Goal: Information Seeking & Learning: Learn about a topic

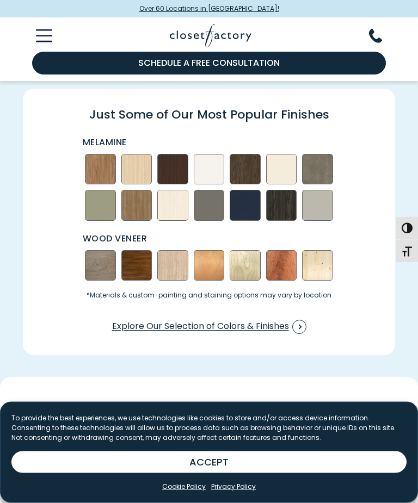
scroll to position [1160, 0]
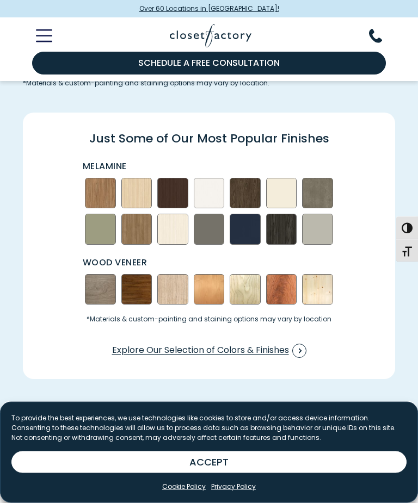
click at [49, 38] on icon "Toggle Mobile Menu" at bounding box center [44, 35] width 16 height 13
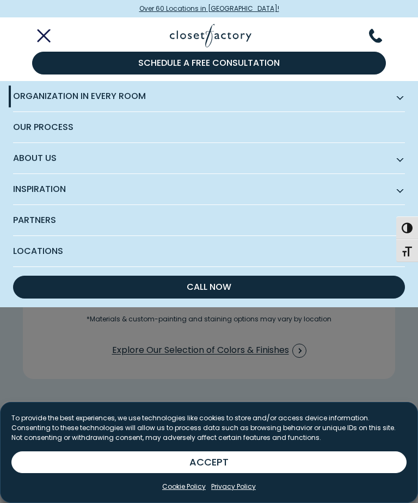
click at [400, 98] on span "Subnav Button - Organization in Every Room" at bounding box center [399, 96] width 5 height 5
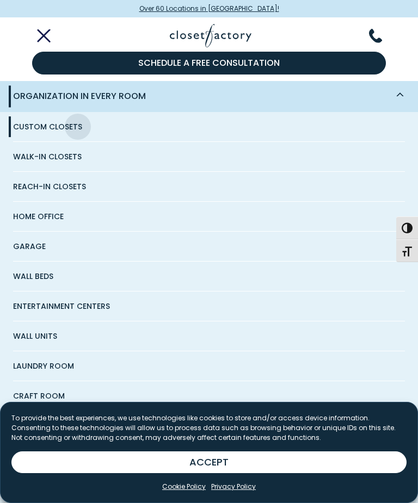
scroll to position [1, 0]
click at [59, 400] on span "Craft Room" at bounding box center [39, 395] width 52 height 29
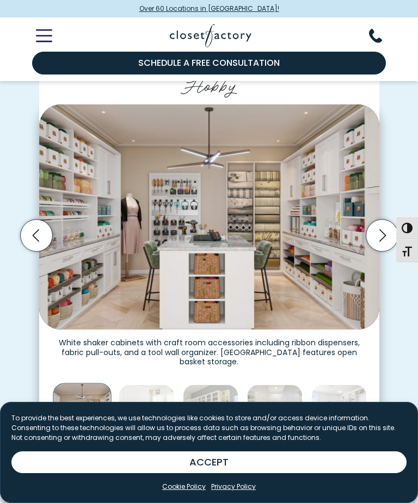
scroll to position [211, 0]
click at [378, 233] on icon "Next slide" at bounding box center [382, 236] width 32 height 32
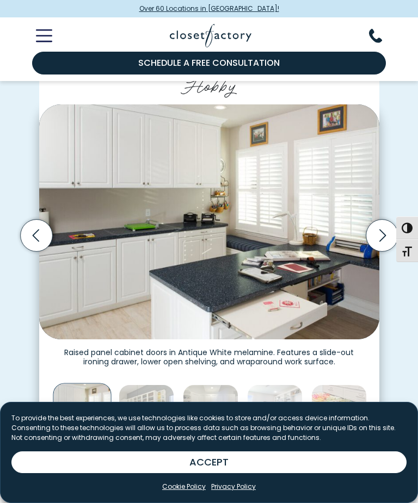
click at [379, 233] on icon "Next slide" at bounding box center [382, 236] width 32 height 32
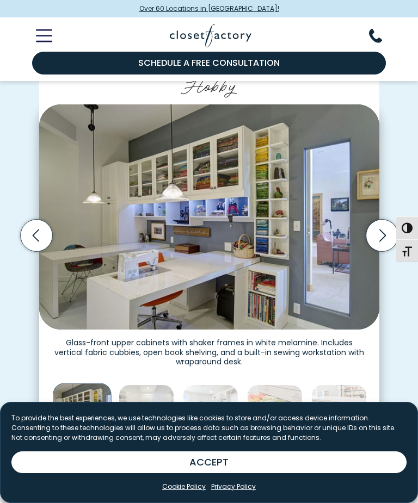
click at [379, 233] on icon "Next slide" at bounding box center [382, 236] width 32 height 32
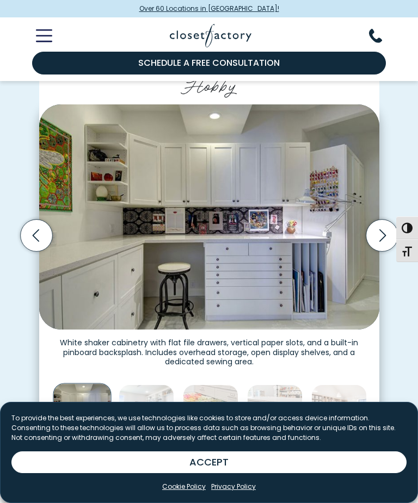
click at [373, 234] on icon "Next slide" at bounding box center [382, 236] width 32 height 32
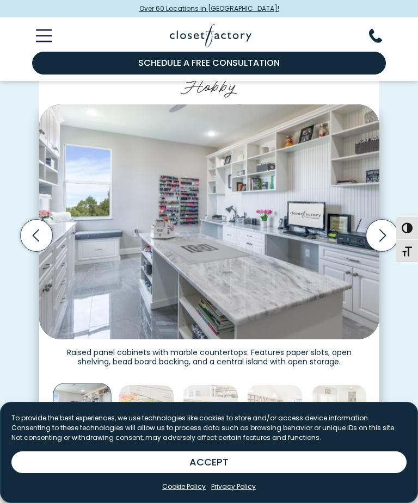
click at [379, 234] on icon "Next slide" at bounding box center [382, 236] width 32 height 32
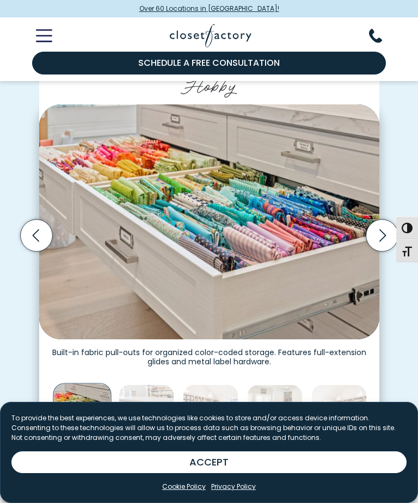
click at [379, 232] on icon "Next slide" at bounding box center [382, 236] width 32 height 32
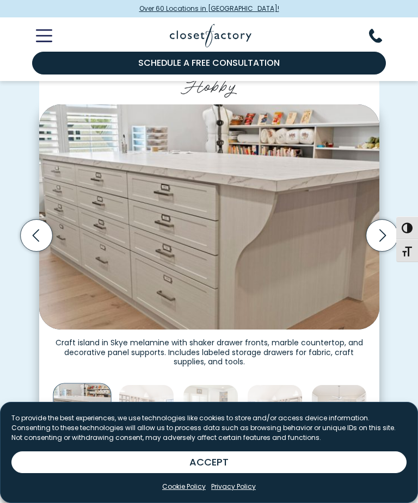
click at [380, 237] on icon "Next slide" at bounding box center [382, 236] width 32 height 32
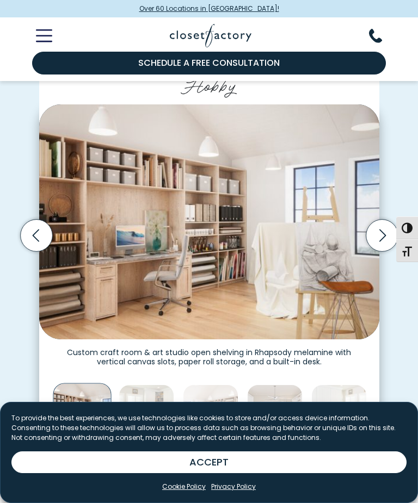
click at [377, 235] on icon "Next slide" at bounding box center [382, 236] width 32 height 32
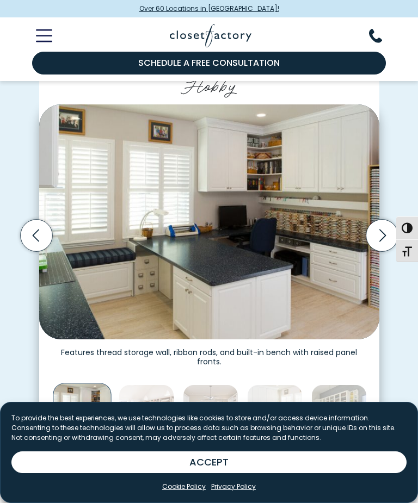
click at [384, 235] on icon "Next slide" at bounding box center [382, 236] width 32 height 32
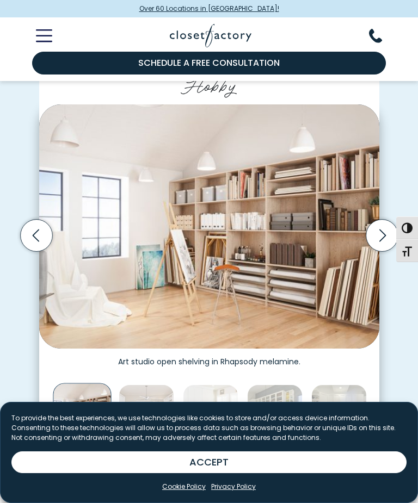
click at [380, 235] on icon "Next slide" at bounding box center [382, 236] width 32 height 32
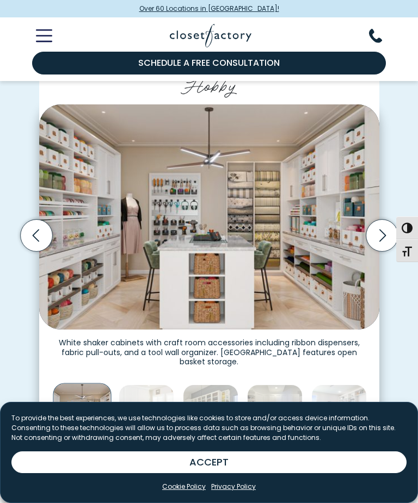
click at [378, 237] on icon "Next slide" at bounding box center [382, 236] width 32 height 32
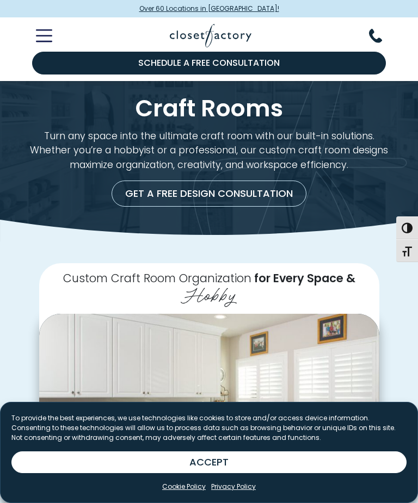
scroll to position [0, 0]
